Goal: Information Seeking & Learning: Learn about a topic

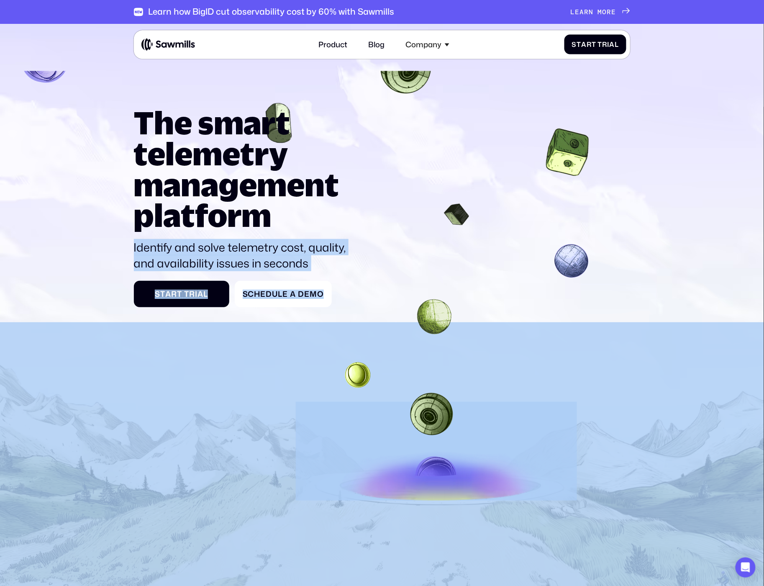
drag, startPoint x: 129, startPoint y: 126, endPoint x: 274, endPoint y: 218, distance: 171.6
click at [274, 218] on section "The smart telemetry management platform Identify and solve telemetry cost, qual…" at bounding box center [382, 346] width 764 height 645
click at [274, 218] on h1 "The smart telemetry management platform" at bounding box center [245, 169] width 222 height 124
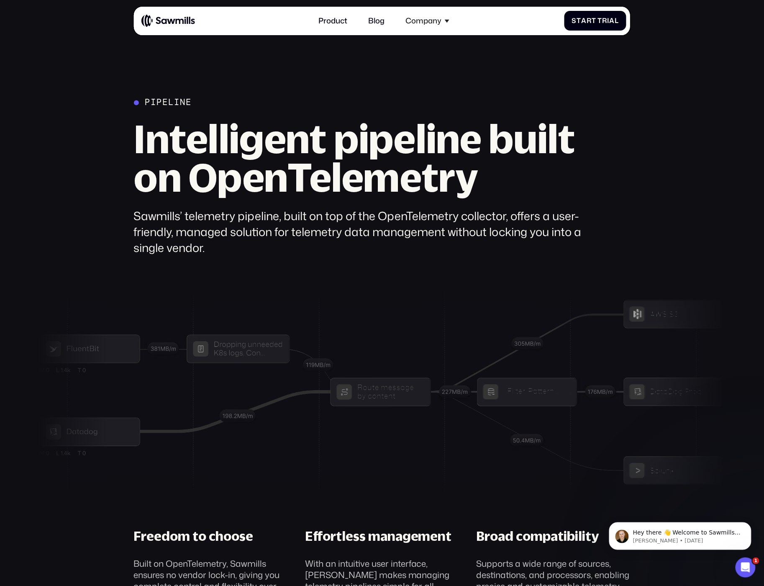
scroll to position [203, 0]
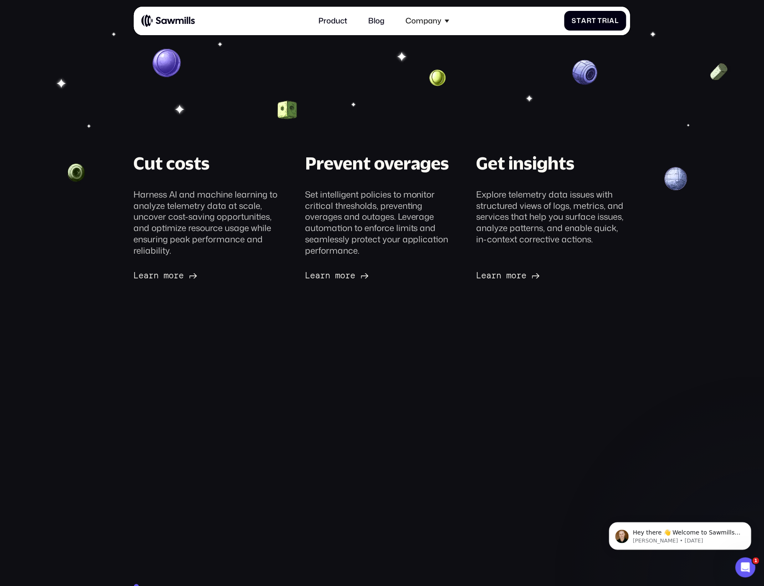
drag, startPoint x: 175, startPoint y: 446, endPoint x: 339, endPoint y: 89, distance: 392.9
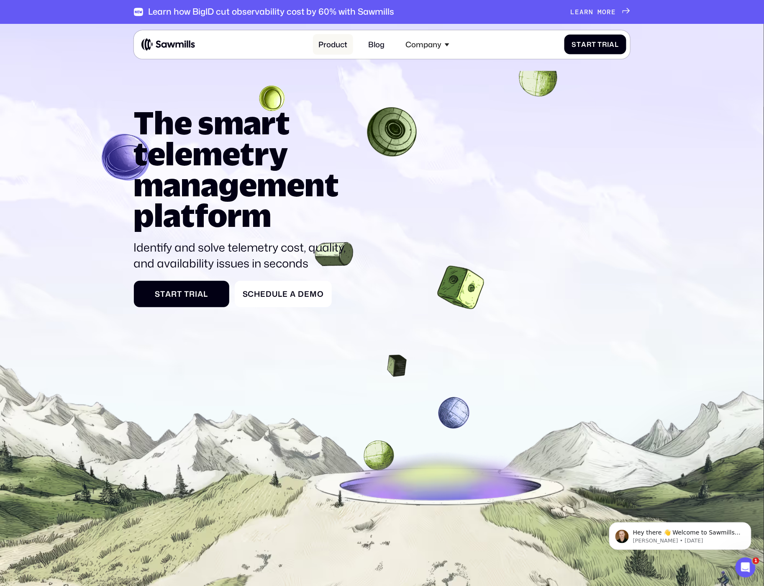
click at [334, 44] on link "Product" at bounding box center [333, 44] width 40 height 21
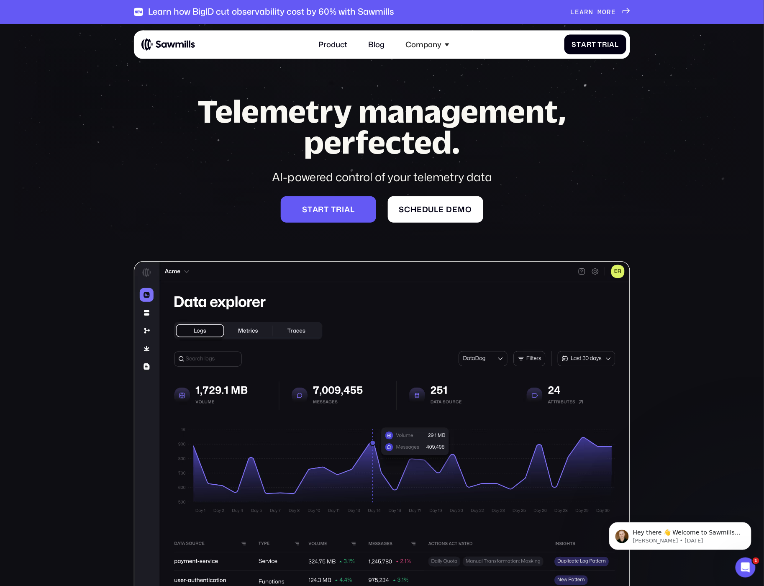
drag, startPoint x: 375, startPoint y: 396, endPoint x: 329, endPoint y: 134, distance: 266.0
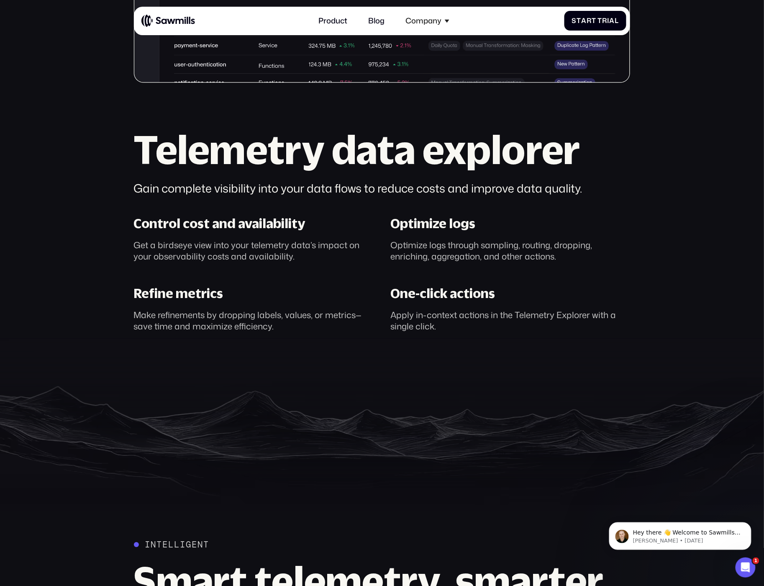
scroll to position [516, 0]
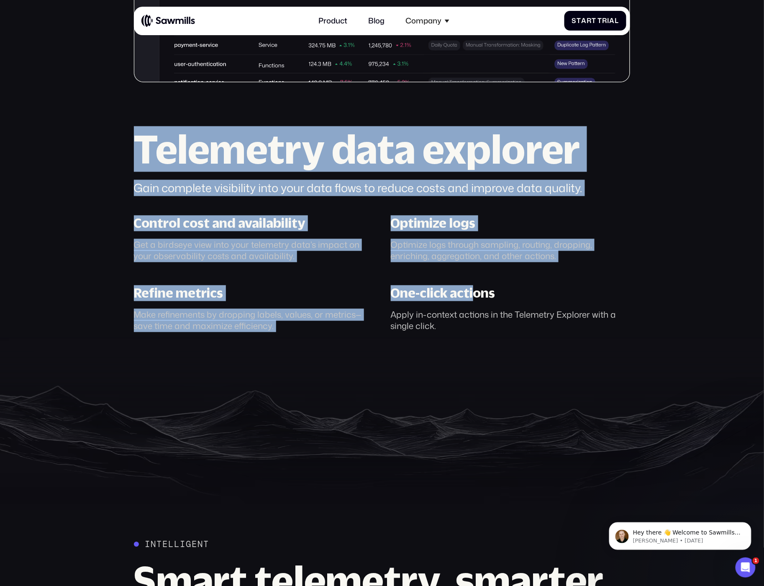
drag, startPoint x: 144, startPoint y: 148, endPoint x: 475, endPoint y: 278, distance: 355.5
click at [475, 278] on div "Telemetry data explorer Gain complete visibility into your data flows to reduce…" at bounding box center [382, 231] width 497 height 202
click at [475, 278] on div "Control cost and availability Get a birdseye view into your telemetry data’s im…" at bounding box center [382, 274] width 514 height 116
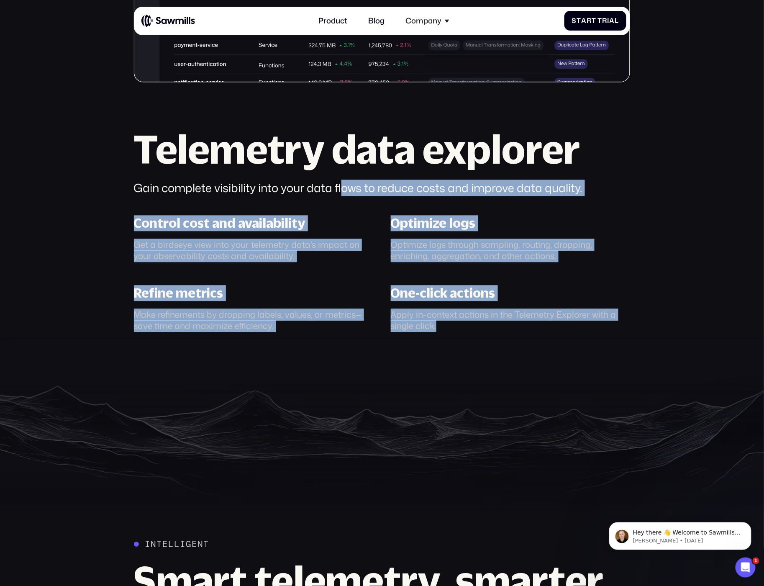
drag, startPoint x: 394, startPoint y: 240, endPoint x: 444, endPoint y: 329, distance: 101.9
click at [444, 329] on div "Telemetry data explorer Gain complete visibility into your data flows to reduce…" at bounding box center [382, 231] width 497 height 202
click at [444, 329] on div "Apply in-context actions in the Telemetry Explorer with a single click." at bounding box center [511, 321] width 240 height 22
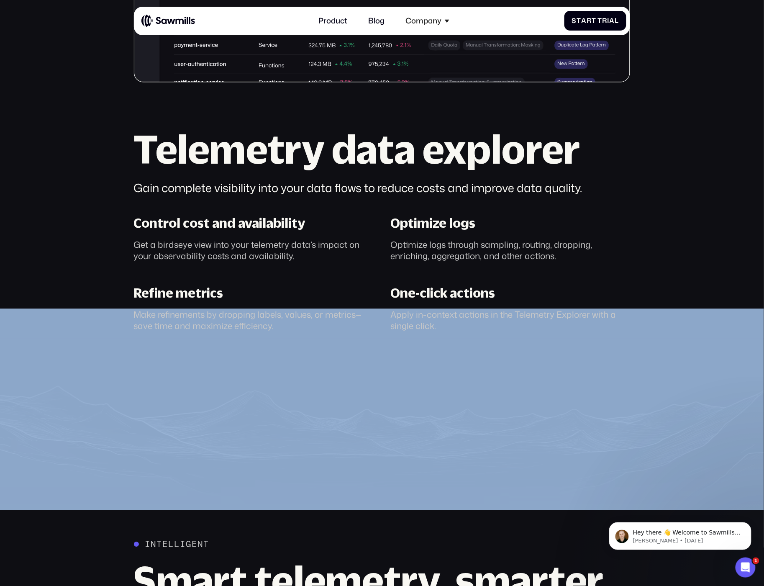
click at [444, 329] on div "Apply in-context actions in the Telemetry Explorer with a single click." at bounding box center [511, 321] width 240 height 22
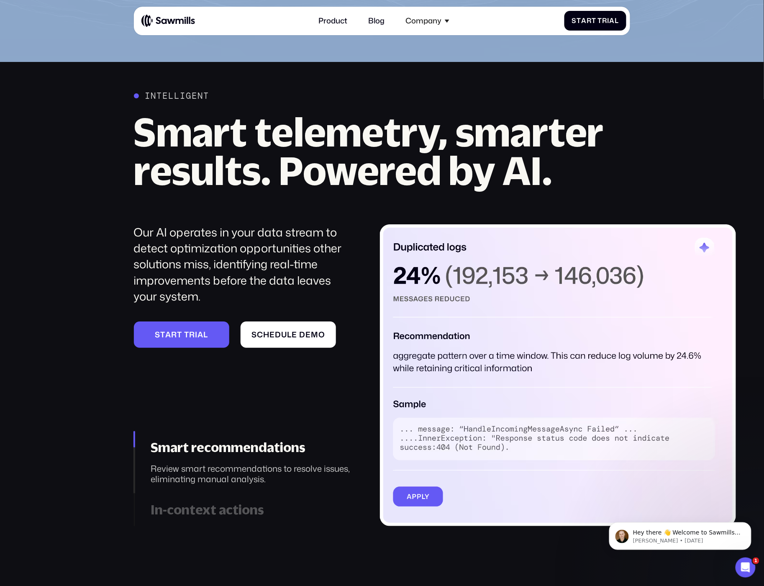
scroll to position [964, 0]
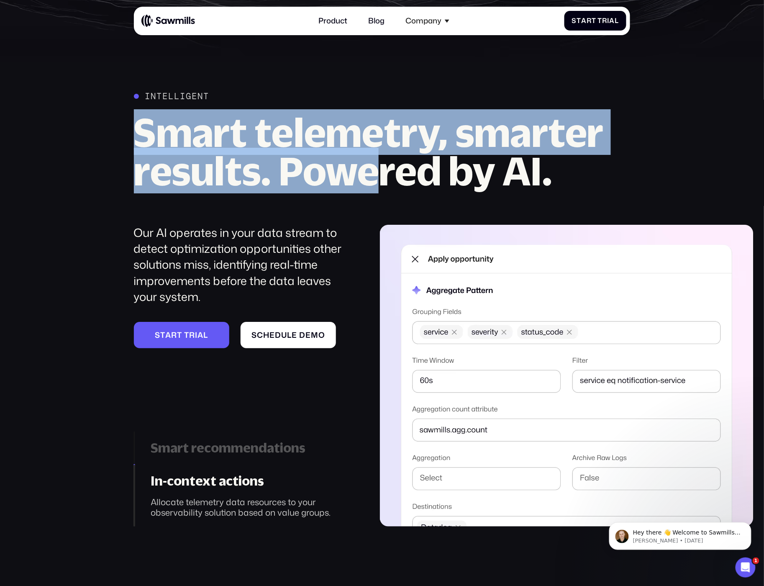
drag, startPoint x: 121, startPoint y: 144, endPoint x: 537, endPoint y: 174, distance: 417.2
click at [542, 174] on div "Intelligent Smart telemetry, smarter results. Powered by AI. Our AI operates in…" at bounding box center [382, 308] width 764 height 435
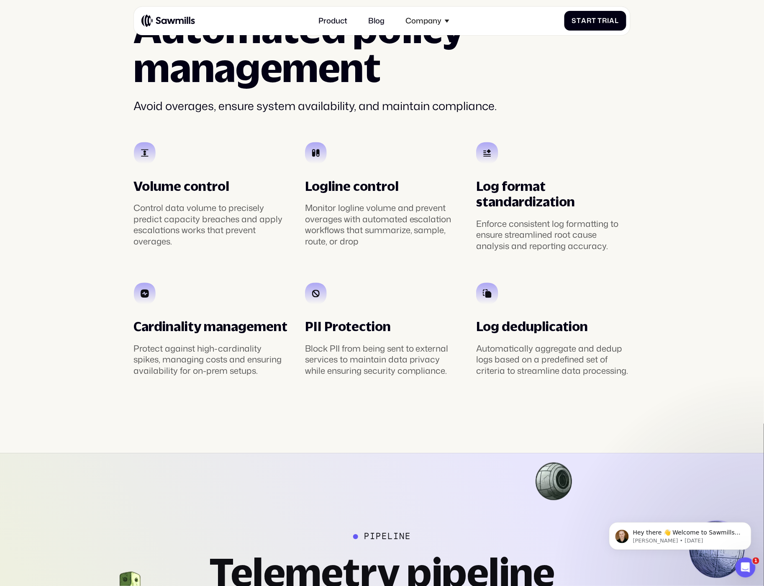
scroll to position [1702, 0]
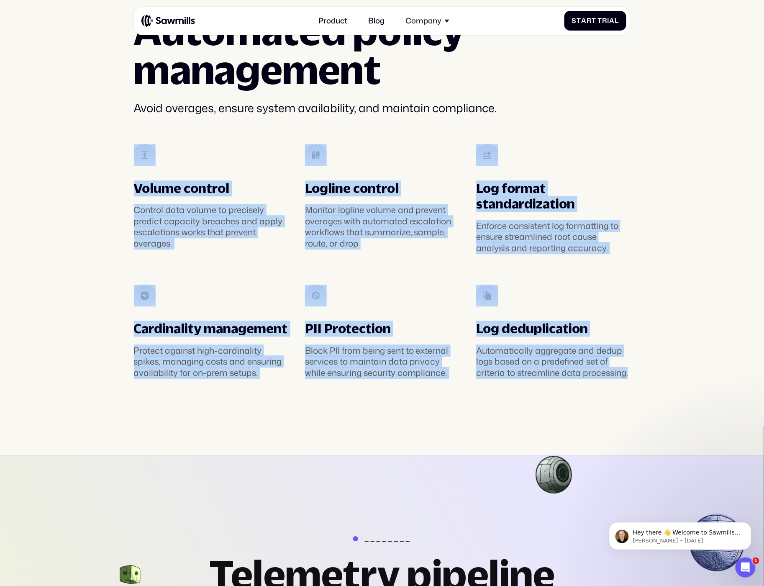
drag, startPoint x: 654, startPoint y: 383, endPoint x: 94, endPoint y: 154, distance: 605.4
click at [93, 154] on section "Policies Automated policy management Avoid overages, ensure system availability…" at bounding box center [382, 185] width 764 height 542
